Goal: Task Accomplishment & Management: Complete application form

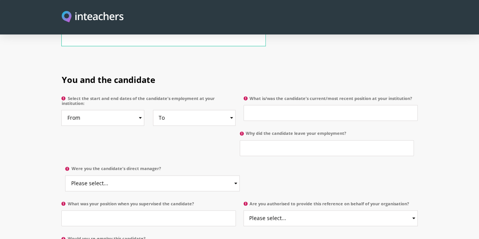
scroll to position [361, 0]
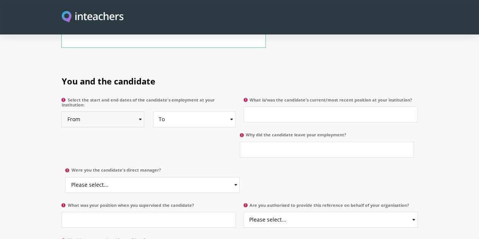
click at [122, 111] on select "From 2025 2024 2023 2022 2021 2020 2019 2018 2017 2016 2015 2014 2013 2012 2011…" at bounding box center [102, 119] width 83 height 16
select select "2024"
click at [61, 111] on select "From 2025 2024 2023 2022 2021 2020 2019 2018 2017 2016 2015 2014 2013 2012 2011…" at bounding box center [102, 119] width 83 height 16
click at [232, 111] on select "To Currently 2025 2024 2023 2022 2021 2020 2019 2018 2017 2016 2015 2014 2013 2…" at bounding box center [194, 119] width 83 height 16
select select
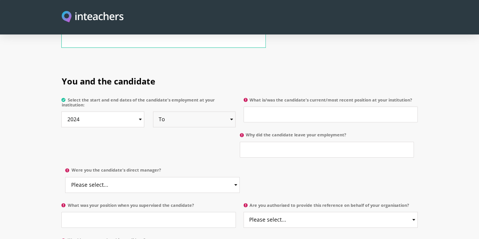
click at [153, 111] on select "To Currently 2025 2024 2023 2022 2021 2020 2019 2018 2017 2016 2015 2014 2013 2…" at bounding box center [194, 119] width 83 height 16
click at [240, 142] on input "Why did the candidate leave your employment?" at bounding box center [327, 150] width 174 height 16
type input "They are still employed at the school"
click at [271, 106] on input "What is/was the candidate's current/most recent position at your institution?" at bounding box center [331, 114] width 174 height 16
type input "Head of Year 5"
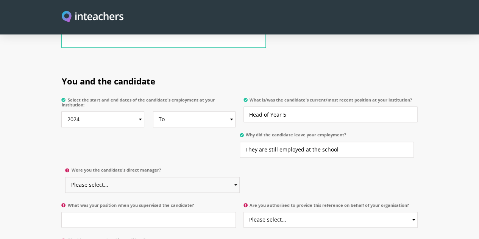
click at [240, 177] on select "Please select... Yes No" at bounding box center [152, 185] width 174 height 16
select select "No"
click at [240, 177] on select "Please select... Yes No" at bounding box center [152, 185] width 174 height 16
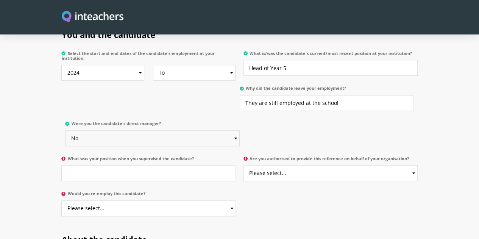
scroll to position [408, 0]
click at [131, 165] on input "What was your position when you supervised the candidate?" at bounding box center [148, 173] width 174 height 16
type input "Head of Primary"
click at [295, 165] on select "Please select... Yes No" at bounding box center [331, 173] width 174 height 16
click at [244, 165] on select "Please select... Yes No" at bounding box center [331, 173] width 174 height 16
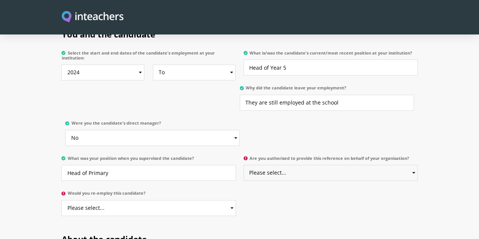
click at [293, 165] on select "Please select... Yes No" at bounding box center [331, 173] width 174 height 16
select select "Yes"
click at [244, 165] on select "Please select... Yes No" at bounding box center [331, 173] width 174 height 16
click at [181, 200] on select "Please select... Yes No" at bounding box center [148, 208] width 174 height 16
select select "Yes"
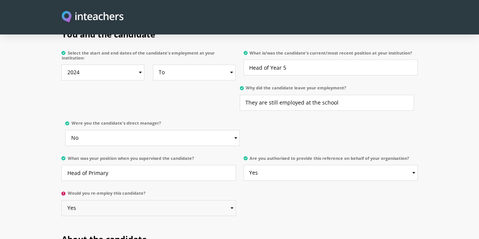
click at [61, 200] on select "Please select... Yes No" at bounding box center [148, 208] width 174 height 16
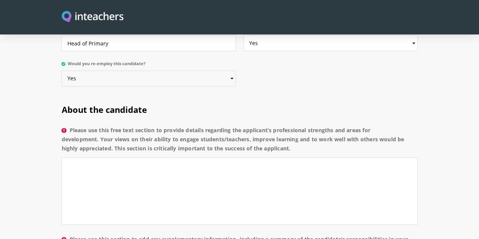
scroll to position [538, 0]
click at [90, 157] on textarea "Please use this free text section to provide details regarding the applicant’s …" at bounding box center [239, 190] width 356 height 67
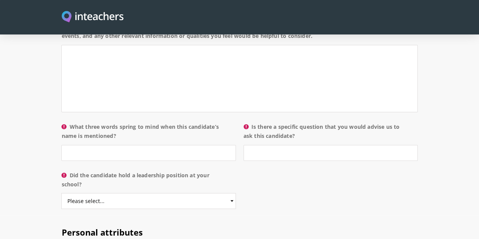
scroll to position [759, 0]
click at [71, 145] on input "What three words spring to mind when this candidate’s name is mentioned?" at bounding box center [148, 153] width 174 height 16
type input "conscientious, adaptive, knowledgeable"
click at [252, 145] on input "Is there a specific question that you would advise us to ask this candidate?" at bounding box center [331, 153] width 174 height 16
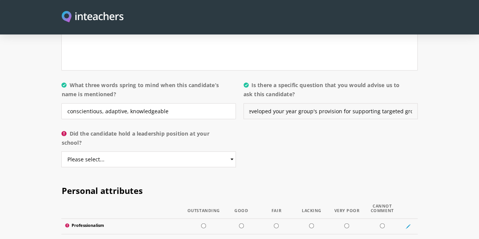
scroll to position [801, 0]
type input "How have you developed your year group's provision for supporting targeted grou…"
click at [97, 151] on select "Please select... Yes No" at bounding box center [148, 159] width 174 height 16
select select "Yes"
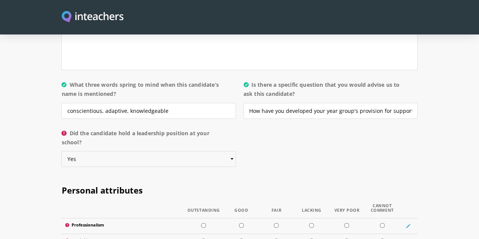
click at [61, 151] on select "Please select... Yes No" at bounding box center [148, 159] width 174 height 16
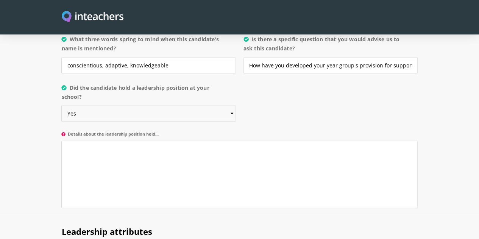
scroll to position [847, 0]
click at [138, 141] on textarea "Details about the leadership position held..." at bounding box center [239, 174] width 356 height 67
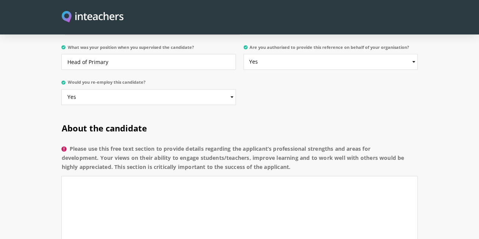
scroll to position [518, 0]
type textarea "Maths Leader and then Year 5 Leader"
click at [122, 176] on textarea "Please use this free text section to provide details regarding the applicant’s …" at bounding box center [239, 209] width 356 height 67
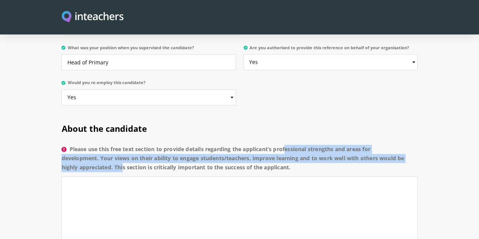
drag, startPoint x: 240, startPoint y: 99, endPoint x: 327, endPoint y: 108, distance: 87.7
click at [327, 145] on label "Please use this free text section to provide details regarding the applicant’s …" at bounding box center [239, 161] width 356 height 32
copy label "professional strengths and areas for development. Your views on their ability t…"
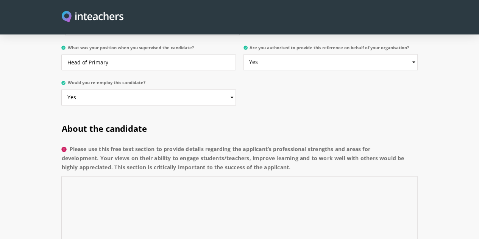
click at [166, 176] on textarea "Please use this free text section to provide details regarding the applicant’s …" at bounding box center [239, 209] width 356 height 67
paste textarea "[PERSON_NAME] is a dedicated teacher known for her commitment to supporting stu…"
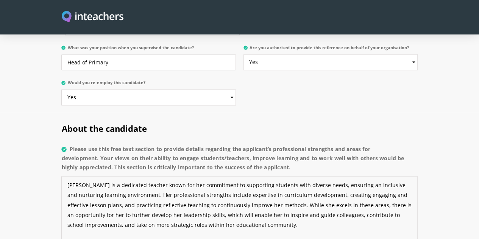
click at [63, 176] on textarea "[PERSON_NAME] is a dedicated teacher known for her commitment to supporting stu…" at bounding box center [239, 209] width 356 height 67
click at [138, 176] on textarea "Saima is a dedicated teacher known for her commitment to supporting students wi…" at bounding box center [239, 209] width 356 height 67
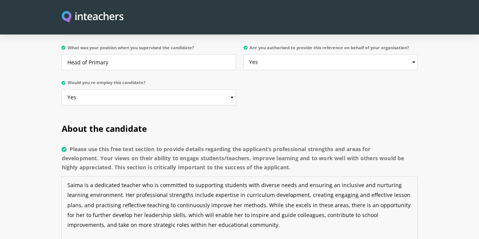
drag, startPoint x: 247, startPoint y: 156, endPoint x: 90, endPoint y: 155, distance: 156.9
click at [90, 176] on textarea "Saima is a dedicated teacher who is committed to supporting students with diver…" at bounding box center [239, 209] width 356 height 67
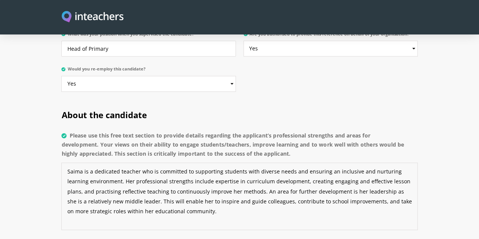
scroll to position [535, 0]
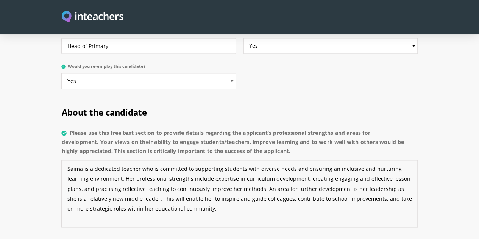
drag, startPoint x: 286, startPoint y: 151, endPoint x: 205, endPoint y: 153, distance: 81.5
click at [205, 160] on textarea "Saima is a dedicated teacher who is committed to supporting students with diver…" at bounding box center [239, 193] width 356 height 67
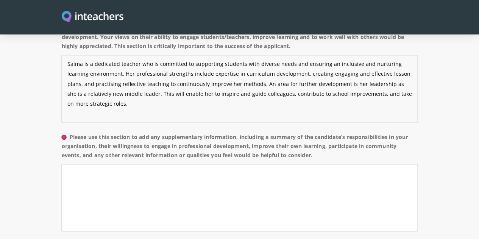
scroll to position [640, 0]
type textarea "Saima is a dedicated teacher who is committed to supporting students with diver…"
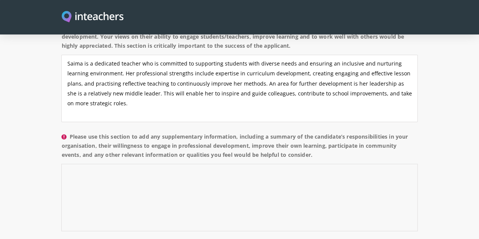
click at [70, 164] on textarea "Please use this section to add any supplementary information, including a summa…" at bounding box center [239, 197] width 356 height 67
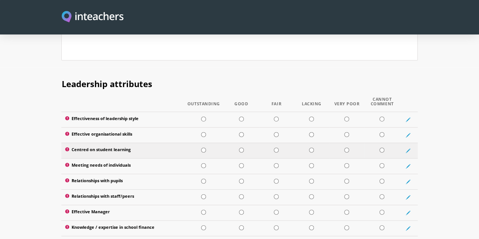
scroll to position [994, 0]
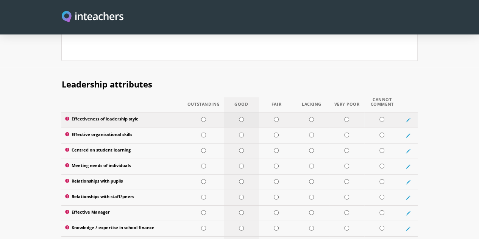
type textarea "[PERSON_NAME] has always shown a huge work ethic and has contributed enormously…"
click at [240, 117] on input "radio" at bounding box center [241, 119] width 5 height 5
radio input "true"
click at [201, 133] on input "radio" at bounding box center [203, 135] width 5 height 5
radio input "true"
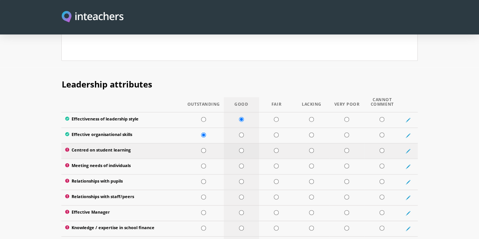
click at [239, 148] on input "radio" at bounding box center [241, 150] width 5 height 5
radio input "true"
click at [201, 164] on input "radio" at bounding box center [203, 166] width 5 height 5
radio input "true"
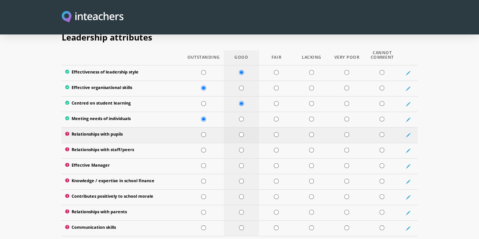
scroll to position [1041, 0]
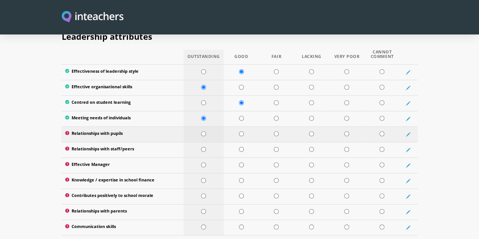
click at [201, 132] on input "radio" at bounding box center [203, 134] width 5 height 5
radio input "true"
click at [239, 147] on input "radio" at bounding box center [241, 149] width 5 height 5
radio input "true"
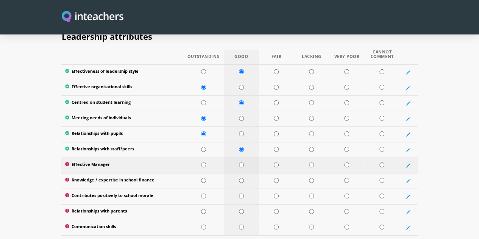
click at [239, 163] on input "radio" at bounding box center [241, 165] width 5 height 5
radio input "true"
click at [279, 178] on input "radio" at bounding box center [276, 180] width 5 height 5
radio input "true"
click at [240, 194] on input "radio" at bounding box center [241, 196] width 5 height 5
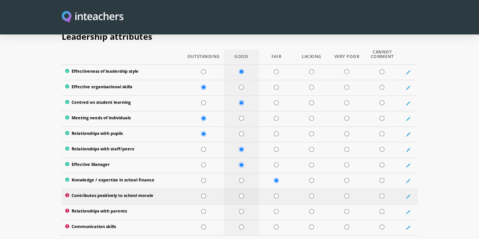
radio input "true"
click at [240, 209] on input "radio" at bounding box center [241, 211] width 5 height 5
radio input "true"
click at [239, 225] on input "radio" at bounding box center [241, 227] width 5 height 5
radio input "true"
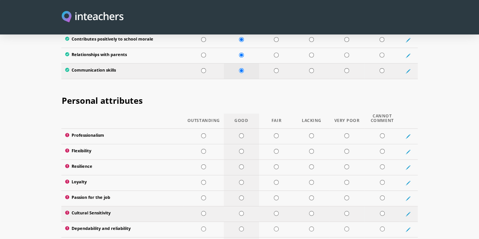
scroll to position [1199, 0]
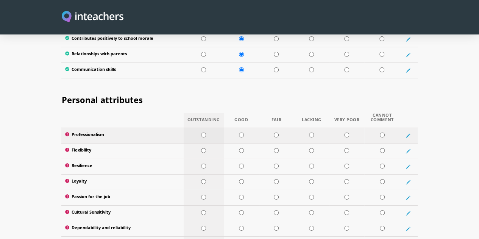
click at [201, 133] on input "radio" at bounding box center [203, 135] width 5 height 5
radio input "true"
click at [201, 148] on input "radio" at bounding box center [203, 150] width 5 height 5
radio input "true"
click at [201, 164] on input "radio" at bounding box center [203, 166] width 5 height 5
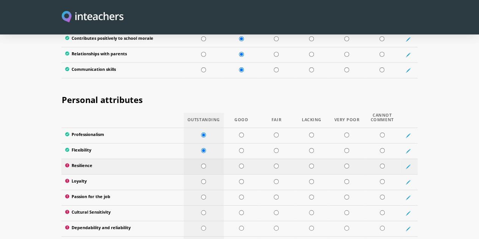
radio input "true"
click at [201, 179] on input "radio" at bounding box center [203, 181] width 5 height 5
radio input "true"
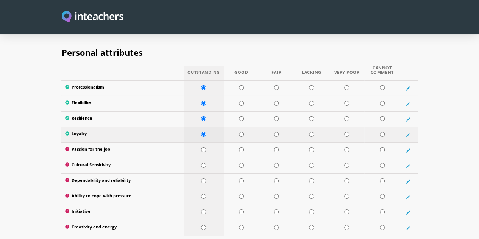
scroll to position [1246, 0]
click at [201, 147] on input "radio" at bounding box center [203, 149] width 5 height 5
radio input "true"
click at [201, 163] on input "radio" at bounding box center [203, 165] width 5 height 5
radio input "true"
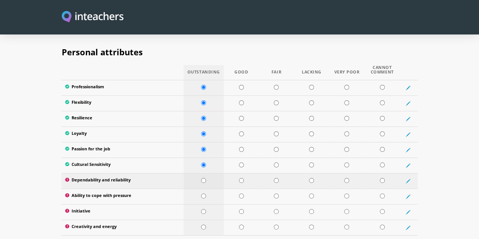
click at [201, 178] on input "radio" at bounding box center [203, 180] width 5 height 5
radio input "true"
click at [201, 194] on input "radio" at bounding box center [203, 196] width 5 height 5
radio input "true"
click at [201, 209] on input "radio" at bounding box center [203, 211] width 5 height 5
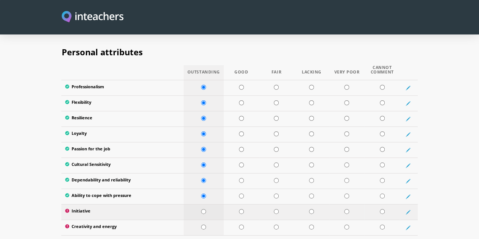
radio input "true"
click at [201, 225] on input "radio" at bounding box center [203, 227] width 5 height 5
radio input "true"
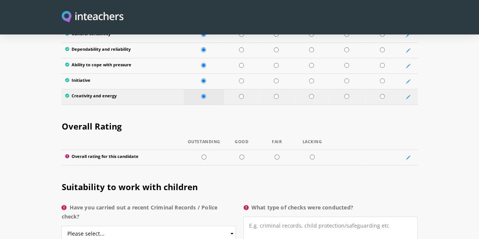
scroll to position [1378, 0]
click at [196, 149] on td at bounding box center [204, 157] width 40 height 16
radio input "true"
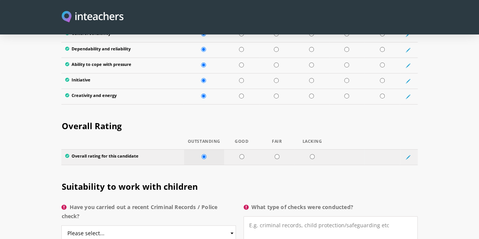
click at [202, 154] on input "radio" at bounding box center [204, 156] width 5 height 5
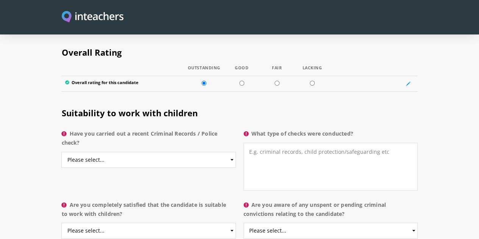
scroll to position [1452, 0]
click at [112, 151] on select "Please select... Yes No Do not know" at bounding box center [148, 159] width 174 height 16
select select "Yes"
click at [61, 151] on select "Please select... Yes No Do not know" at bounding box center [148, 159] width 174 height 16
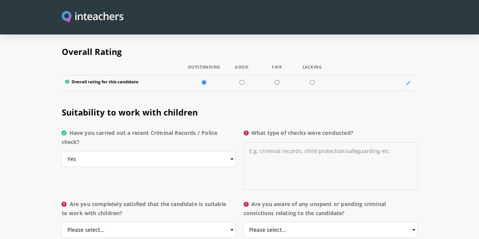
click at [297, 142] on textarea "What type of checks were conducted?" at bounding box center [331, 166] width 174 height 48
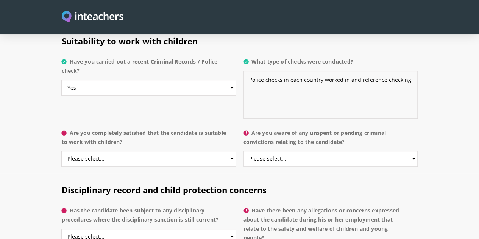
scroll to position [1528, 0]
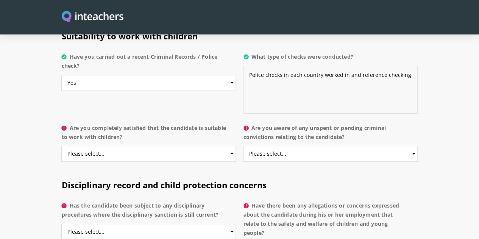
type textarea "Police checks in each country worked in and reference checking"
click at [117, 146] on select "Please select... Yes No Do not know" at bounding box center [148, 154] width 174 height 16
select select "Yes"
click at [61, 146] on select "Please select... Yes No Do not know" at bounding box center [148, 154] width 174 height 16
click at [282, 146] on select "Please select... Yes No Do not know" at bounding box center [331, 154] width 174 height 16
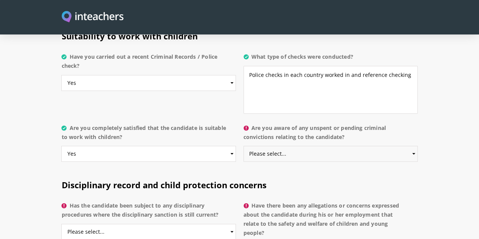
select select "No"
click at [244, 146] on select "Please select... Yes No Do not know" at bounding box center [331, 154] width 174 height 16
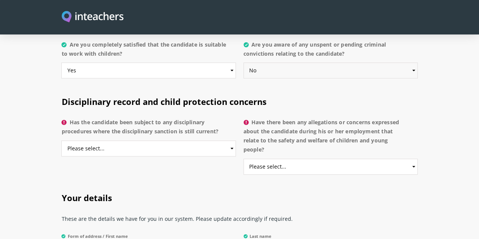
scroll to position [1612, 0]
click at [99, 140] on select "Please select... Yes No Do not know" at bounding box center [148, 148] width 174 height 16
select select "No"
click at [61, 140] on select "Please select... Yes No Do not know" at bounding box center [148, 148] width 174 height 16
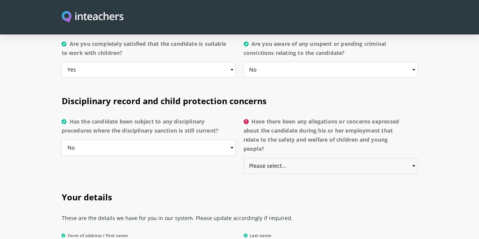
click at [312, 158] on select "Please select... Yes No Do not know" at bounding box center [331, 166] width 174 height 16
click at [244, 158] on select "Please select... Yes No Do not know" at bounding box center [331, 166] width 174 height 16
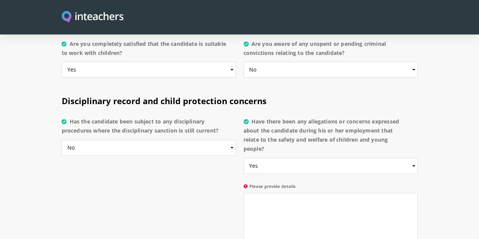
click at [300, 184] on label "Please provide details" at bounding box center [331, 188] width 174 height 9
click at [300, 193] on textarea "Please provide details" at bounding box center [331, 226] width 174 height 67
click at [302, 158] on select "Please select... Yes No Do not know" at bounding box center [331, 166] width 174 height 16
select select "No"
click at [244, 158] on select "Please select... Yes No Do not know" at bounding box center [331, 166] width 174 height 16
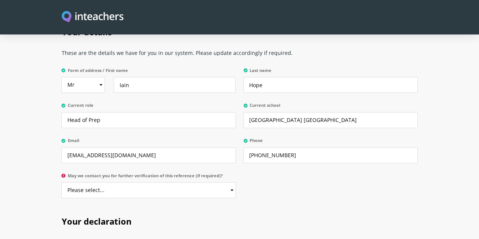
scroll to position [1778, 0]
click at [167, 182] on select "Please select... Yes No" at bounding box center [148, 190] width 174 height 16
select select "Yes"
click at [61, 182] on select "Please select... Yes No" at bounding box center [148, 190] width 174 height 16
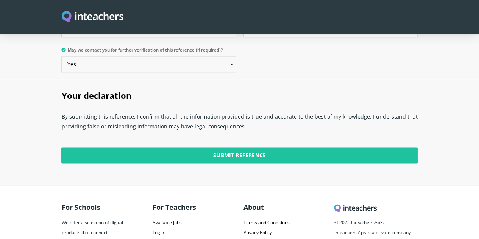
scroll to position [1904, 0]
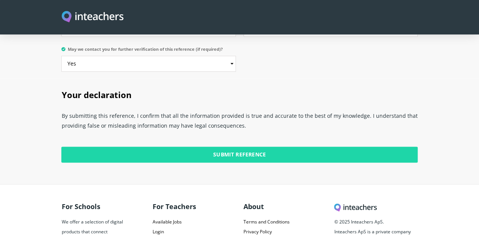
click at [253, 147] on input "Submit Reference" at bounding box center [239, 155] width 356 height 16
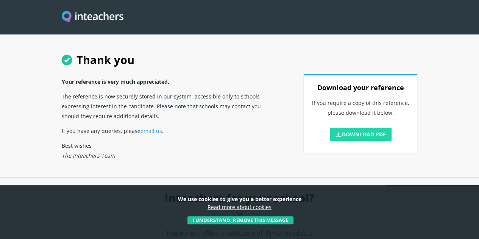
click at [383, 141] on link "Download PDF" at bounding box center [361, 134] width 62 height 13
click at [270, 59] on h1 "Thank you" at bounding box center [239, 59] width 356 height 30
